Goal: Task Accomplishment & Management: Use online tool/utility

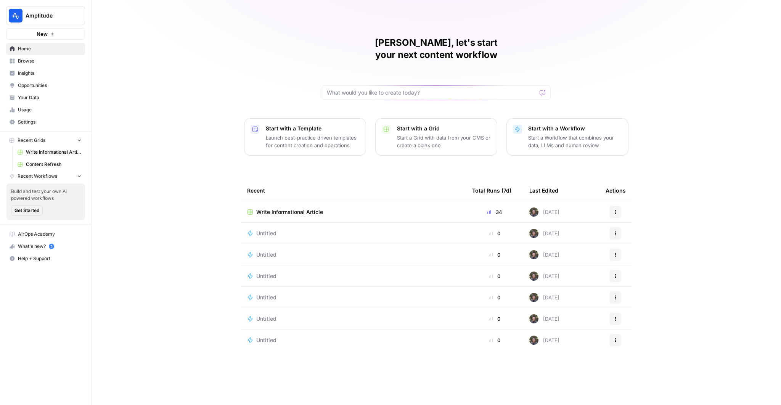
click at [40, 83] on span "Opportunities" at bounding box center [50, 85] width 64 height 7
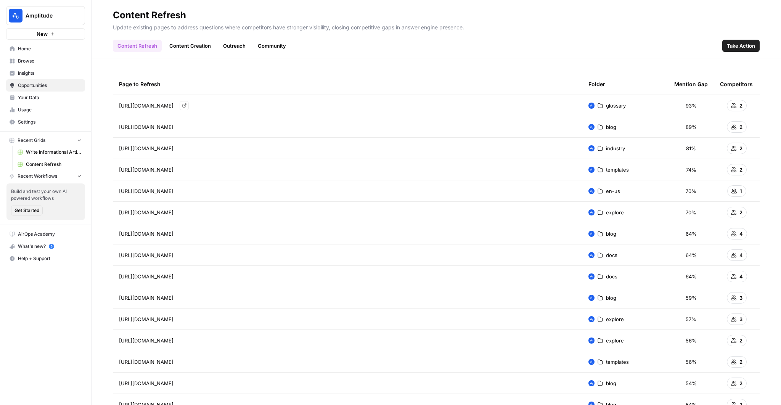
click at [174, 103] on span "[URL][DOMAIN_NAME]" at bounding box center [146, 106] width 55 height 8
click at [201, 47] on link "Content Creation" at bounding box center [190, 46] width 51 height 12
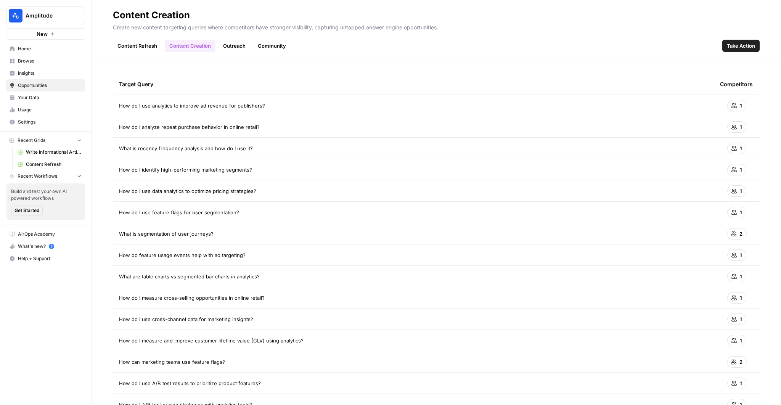
click at [745, 101] on td "1" at bounding box center [737, 105] width 46 height 21
click at [735, 105] on icon at bounding box center [733, 105] width 5 height 5
click at [736, 103] on icon at bounding box center [733, 105] width 5 height 5
click at [738, 106] on div "1" at bounding box center [736, 105] width 19 height 11
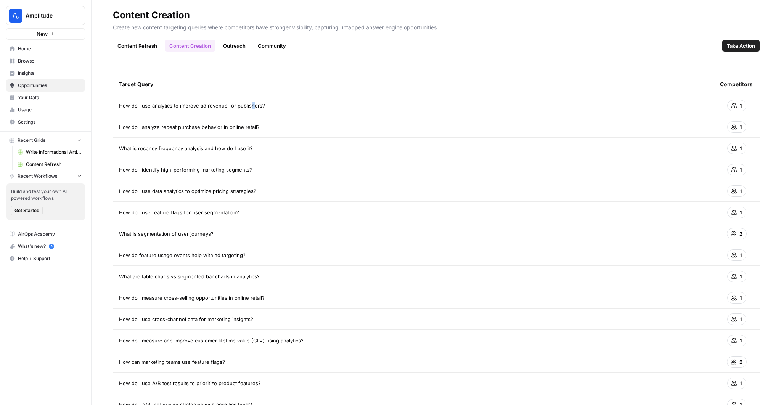
click at [249, 103] on span "How do I use analytics to improve ad revenue for publishers?" at bounding box center [192, 106] width 146 height 8
click at [246, 104] on span "How do I use analytics to improve ad revenue for publishers?" at bounding box center [192, 106] width 146 height 8
copy tr "How do I use analytics to improve ad revenue for publishers?"
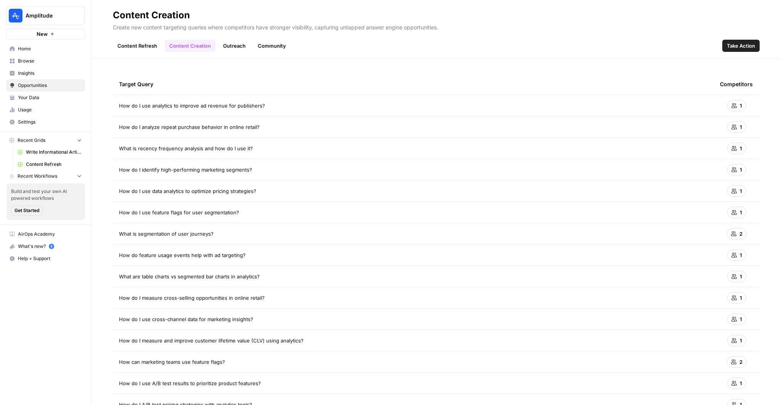
click at [320, 135] on td "How do I analyze repeat purchase behavior in online retail?" at bounding box center [413, 126] width 601 height 21
click at [34, 53] on link "Home" at bounding box center [45, 49] width 79 height 12
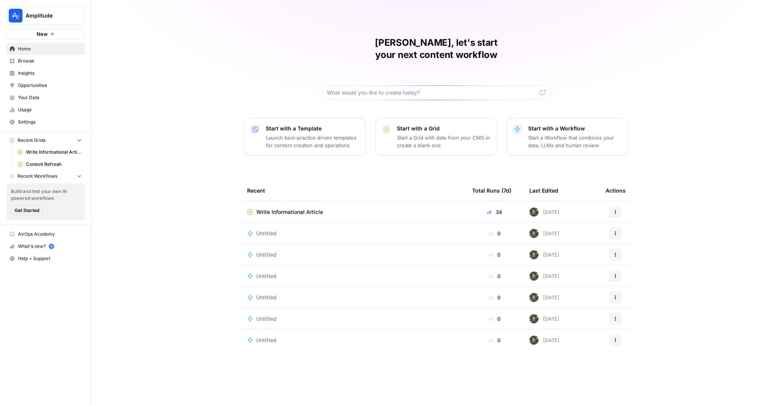
click at [52, 33] on icon "button" at bounding box center [52, 33] width 3 height 3
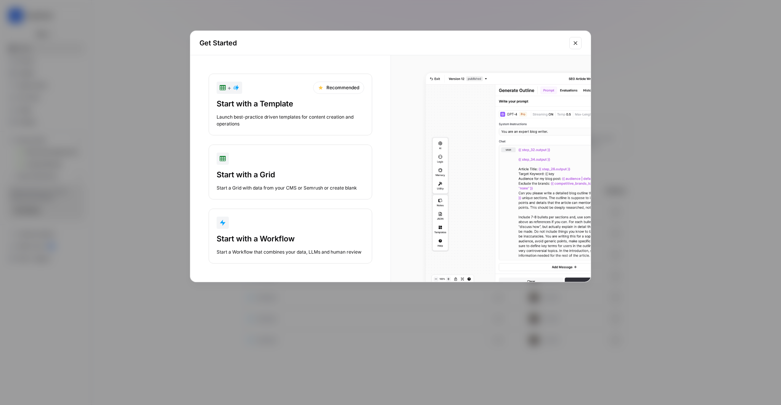
click at [288, 246] on div "Start with a Workflow Start a Workflow that combines your data, LLMs and human …" at bounding box center [291, 244] width 148 height 22
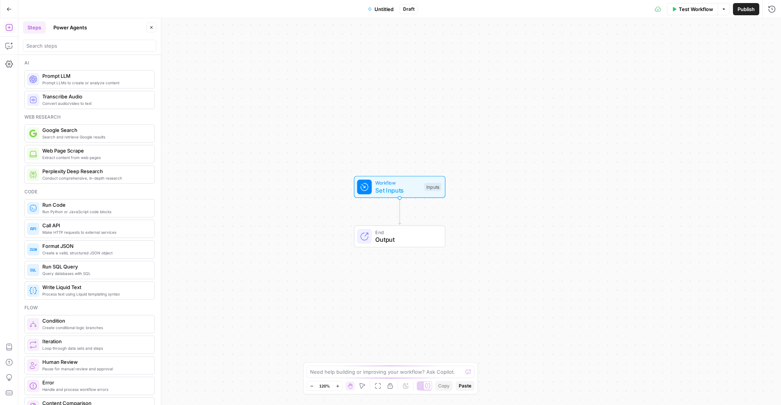
click at [347, 382] on button "Hand" at bounding box center [350, 385] width 9 height 9
click at [349, 376] on textarea at bounding box center [386, 372] width 153 height 8
click at [349, 375] on textarea at bounding box center [386, 372] width 153 height 8
type textarea "Can you help me crawl"
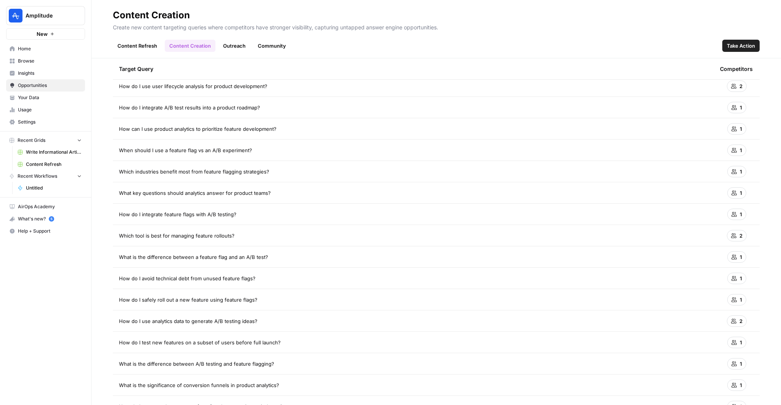
scroll to position [1076, 0]
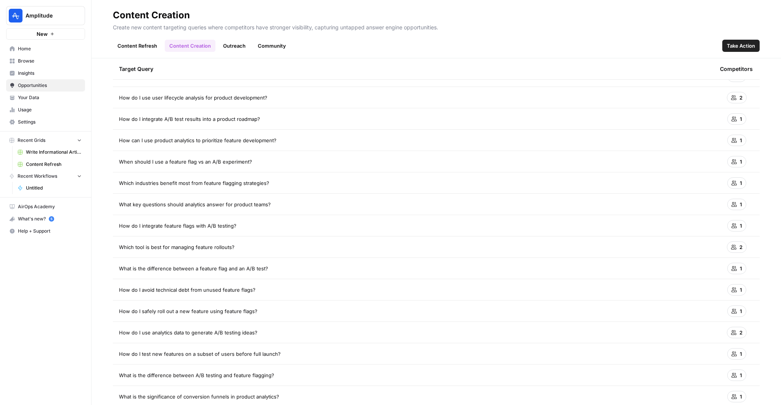
click at [205, 248] on span "Which tool is best for managing feature rollouts?" at bounding box center [177, 247] width 116 height 8
drag, startPoint x: 205, startPoint y: 248, endPoint x: 219, endPoint y: 248, distance: 13.7
click at [218, 248] on span "Which tool is best for managing feature rollouts?" at bounding box center [177, 247] width 116 height 8
copy span "feature rollouts"
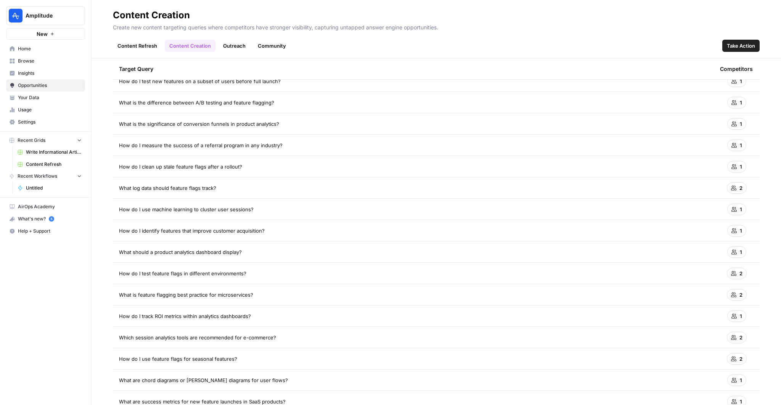
scroll to position [1368, 0]
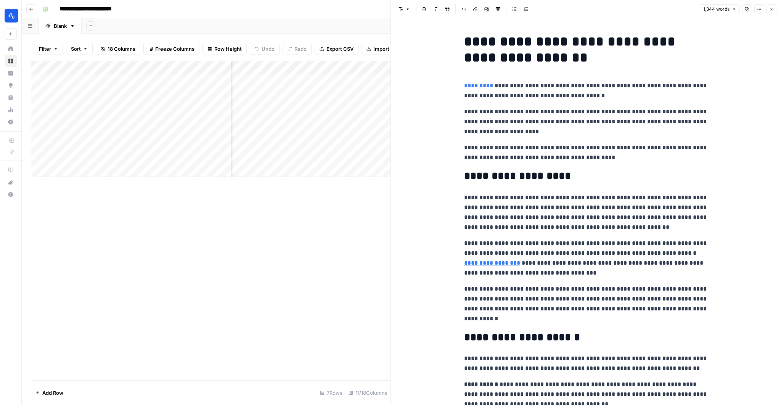
scroll to position [344, 0]
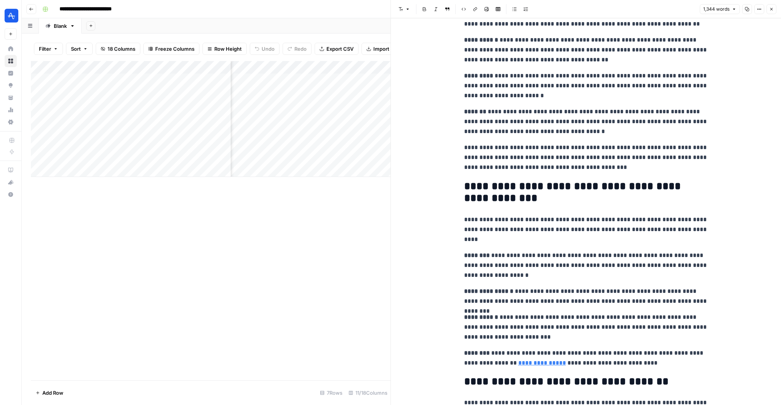
click at [74, 169] on div "Add Column" at bounding box center [211, 119] width 360 height 116
click at [74, 169] on textarea at bounding box center [144, 171] width 174 height 11
type textarea "**********"
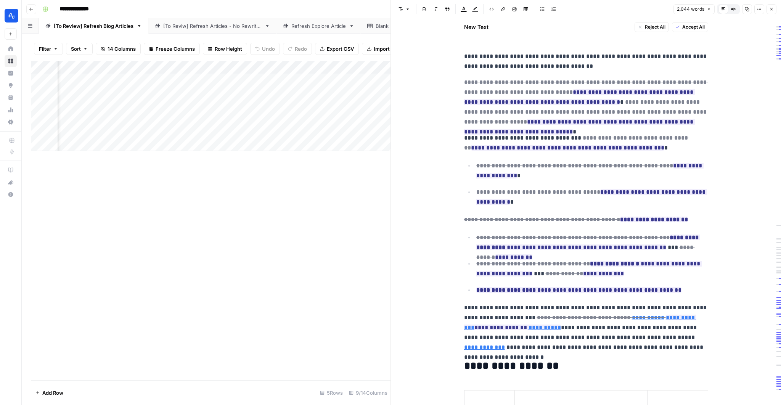
scroll to position [0, 328]
